Goal: Information Seeking & Learning: Learn about a topic

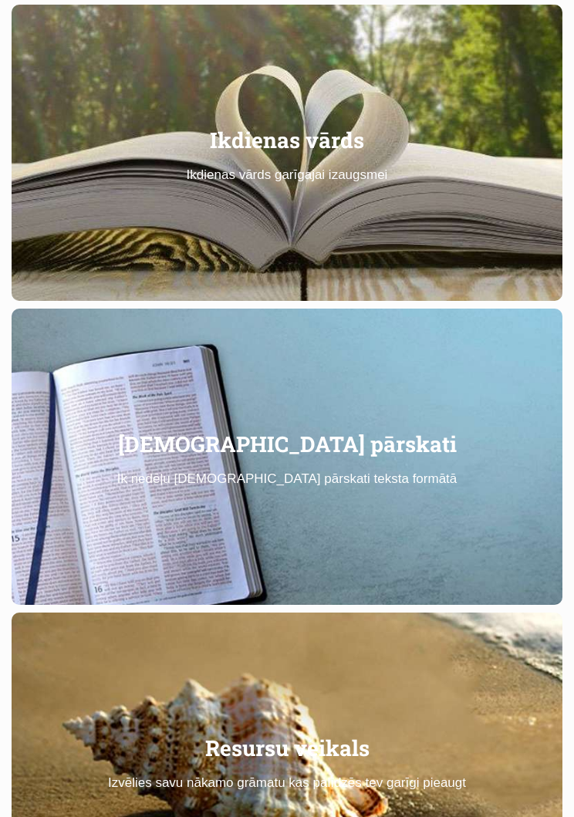
scroll to position [1420, 0]
click at [431, 177] on link "Ikdienas vārds Ikdienas vārds garīgajai izaugsmei" at bounding box center [287, 153] width 551 height 296
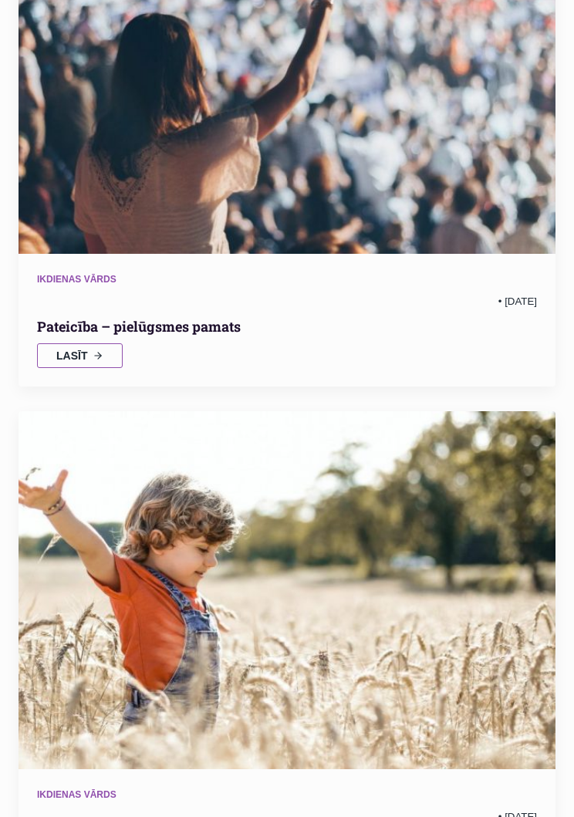
scroll to position [541, 0]
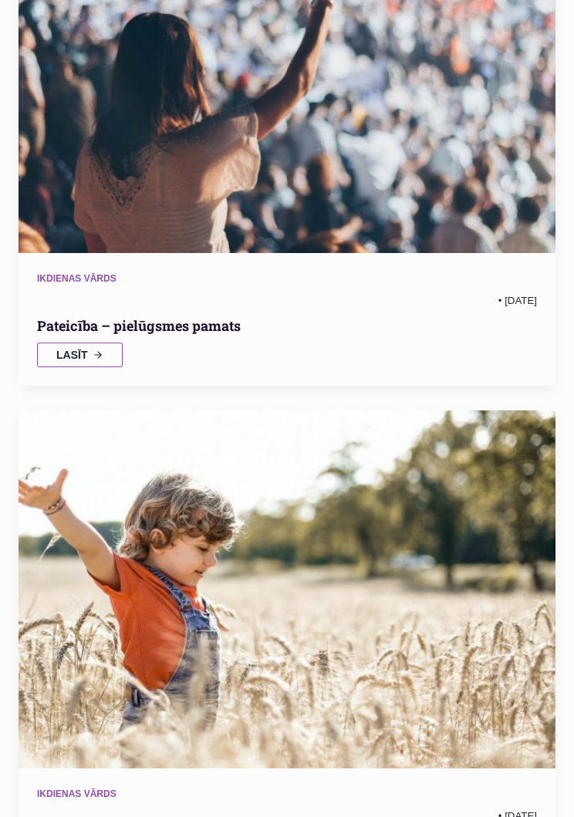
click at [409, 282] on ul "Ikdienas vārds" at bounding box center [287, 279] width 500 height 15
click at [121, 347] on link "Lasīt" at bounding box center [80, 354] width 86 height 25
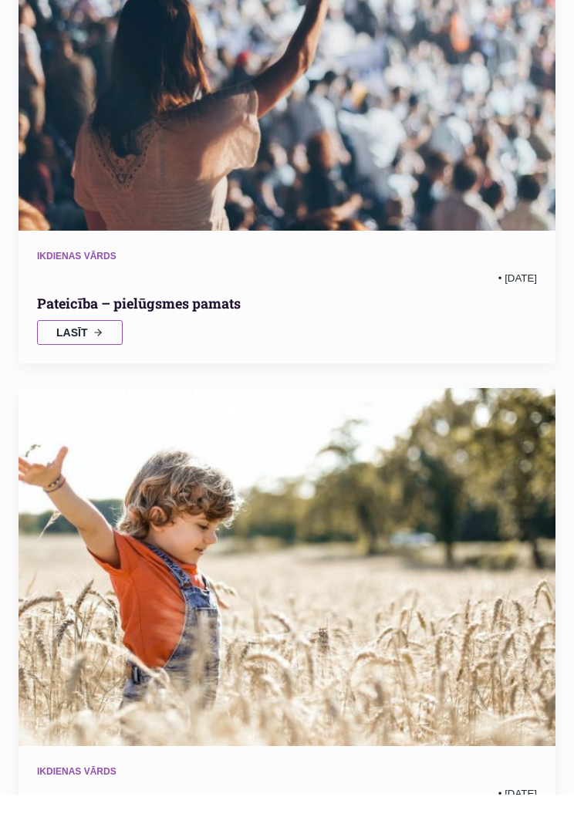
scroll to position [565, 0]
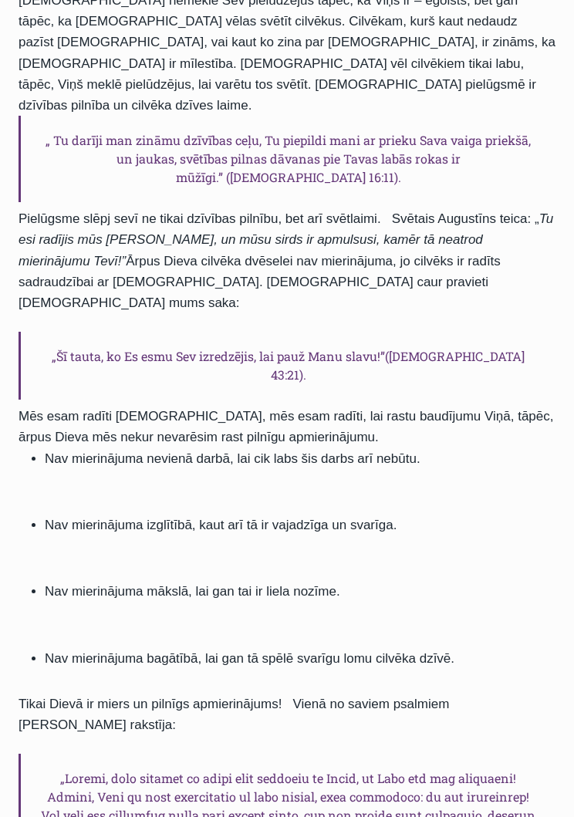
scroll to position [749, 0]
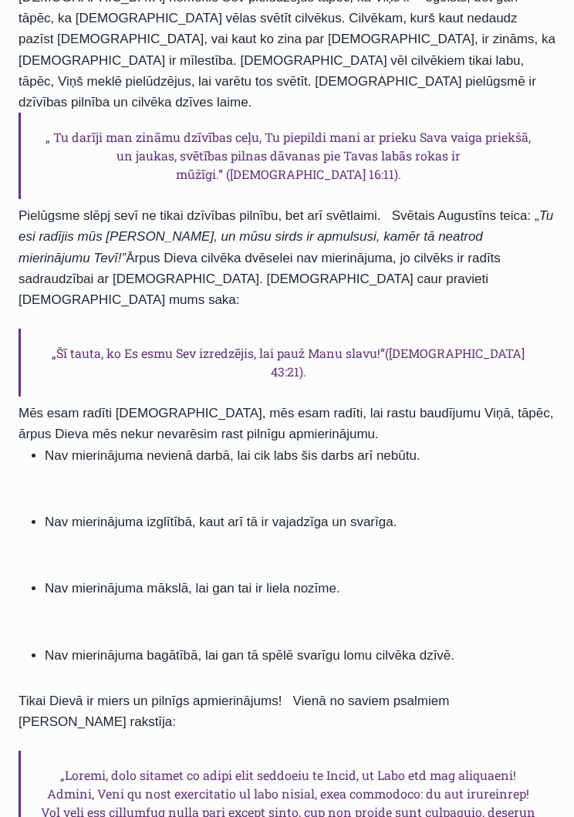
click at [319, 472] on div "Žēlastība jums un miers no mūsu Kunga ,Jēzus Kristus ,lai ir šai dienā bagātīgi…" at bounding box center [287, 559] width 537 height 1695
click at [309, 475] on div "Žēlastība jums un miers no mūsu Kunga ,Jēzus Kristus ,lai ir šai dienā bagātīgi…" at bounding box center [287, 559] width 537 height 1695
click at [293, 470] on div "Žēlastība jums un miers no mūsu Kunga ,Jēzus Kristus ,lai ir šai dienā bagātīgi…" at bounding box center [287, 559] width 537 height 1695
click at [303, 481] on div "Žēlastība jums un miers no mūsu Kunga ,Jēzus Kristus ,lai ir šai dienā bagātīgi…" at bounding box center [287, 559] width 537 height 1695
click at [292, 486] on div "Žēlastība jums un miers no mūsu Kunga ,Jēzus Kristus ,lai ir šai dienā bagātīgi…" at bounding box center [287, 559] width 537 height 1695
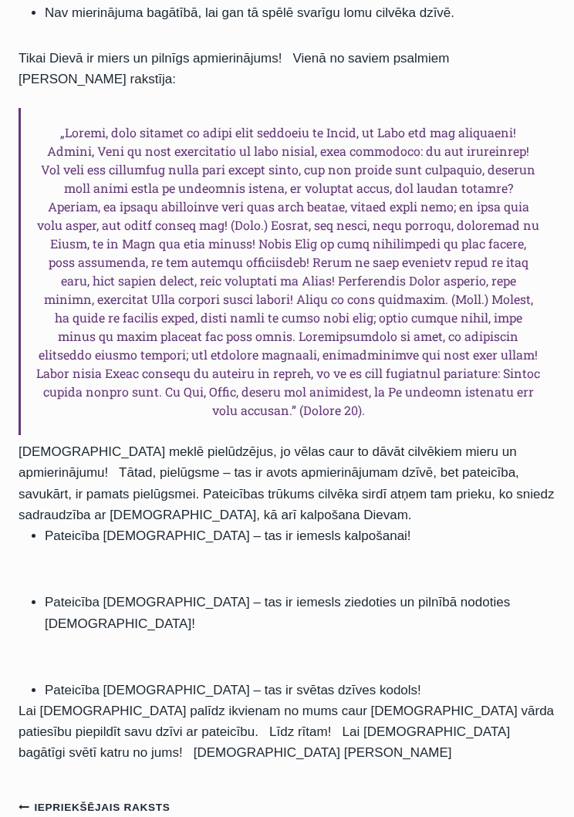
scroll to position [1392, 0]
